Goal: Information Seeking & Learning: Learn about a topic

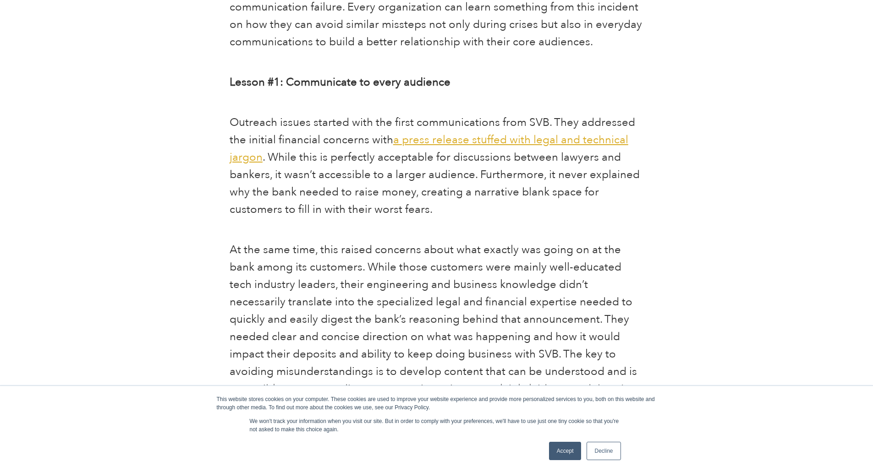
scroll to position [491, 0]
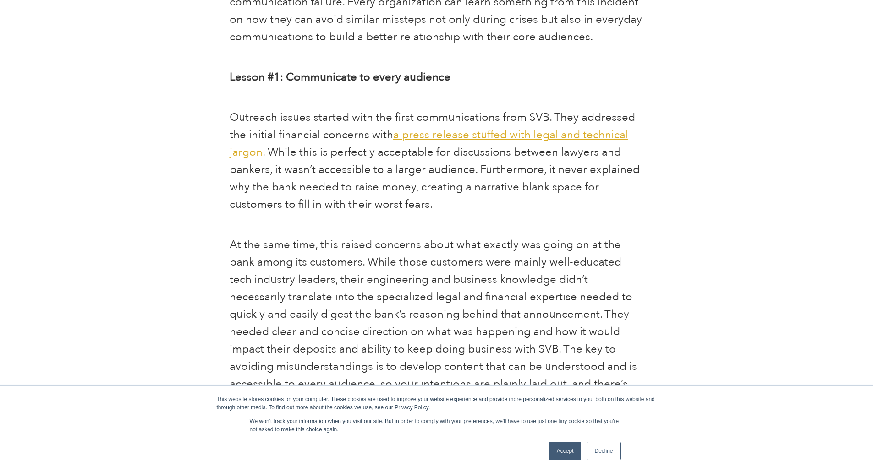
click at [485, 134] on span "a press release stuffed with legal and technical jargon" at bounding box center [428, 143] width 399 height 33
